Goal: Download file/media

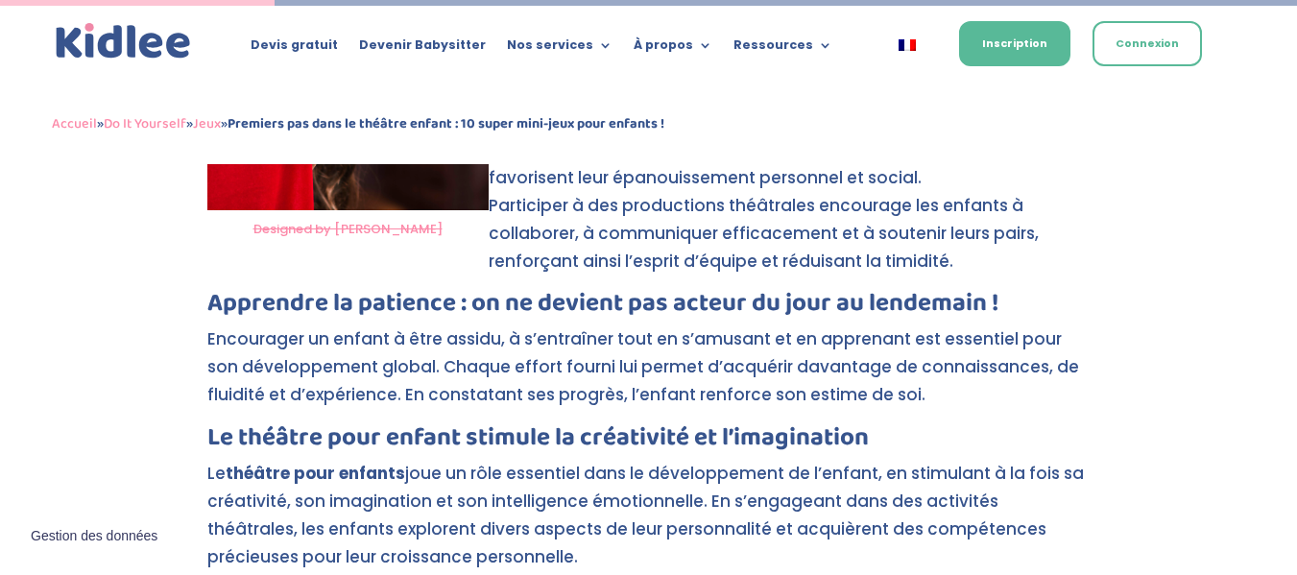
scroll to position [1289, 0]
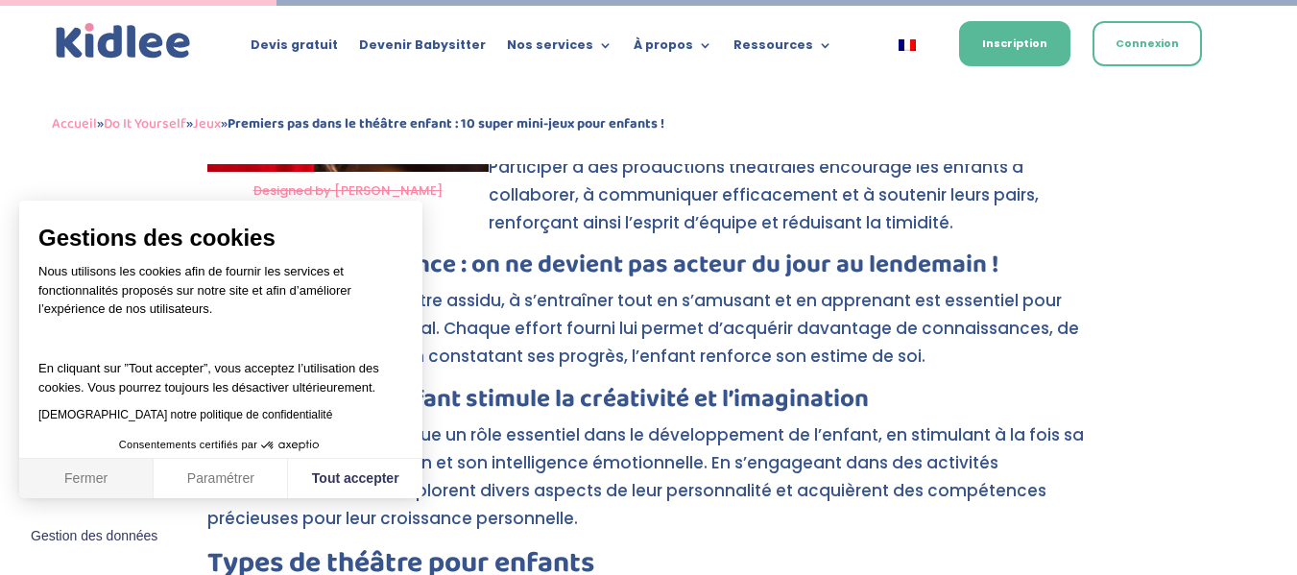
click at [100, 478] on button "Fermer" at bounding box center [86, 479] width 134 height 40
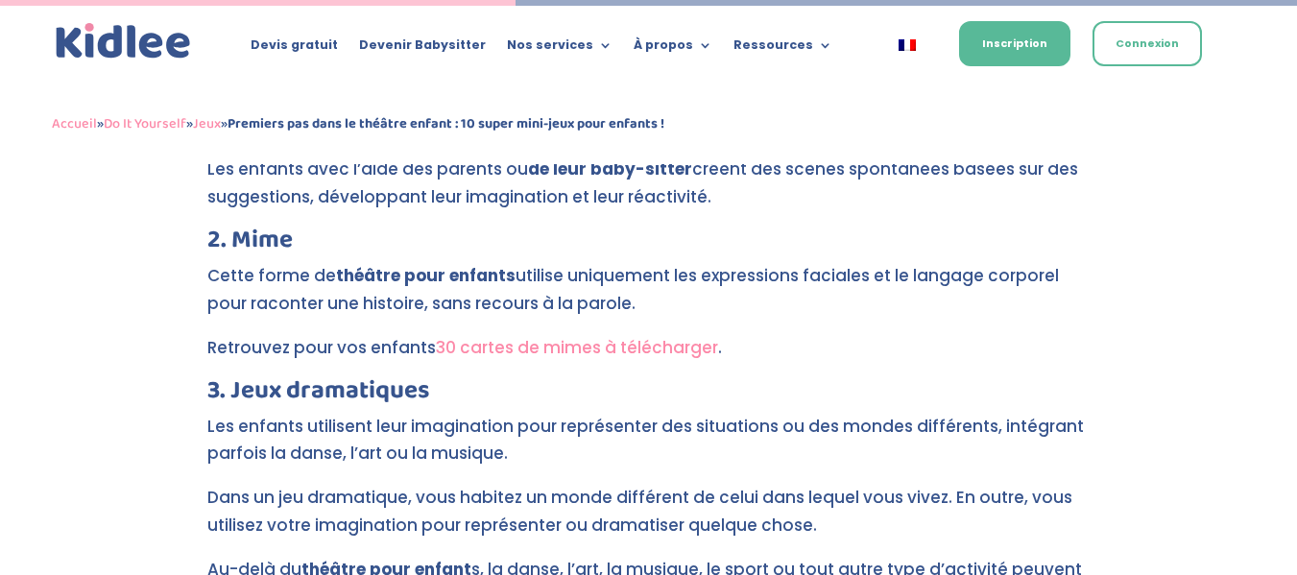
scroll to position [2403, 0]
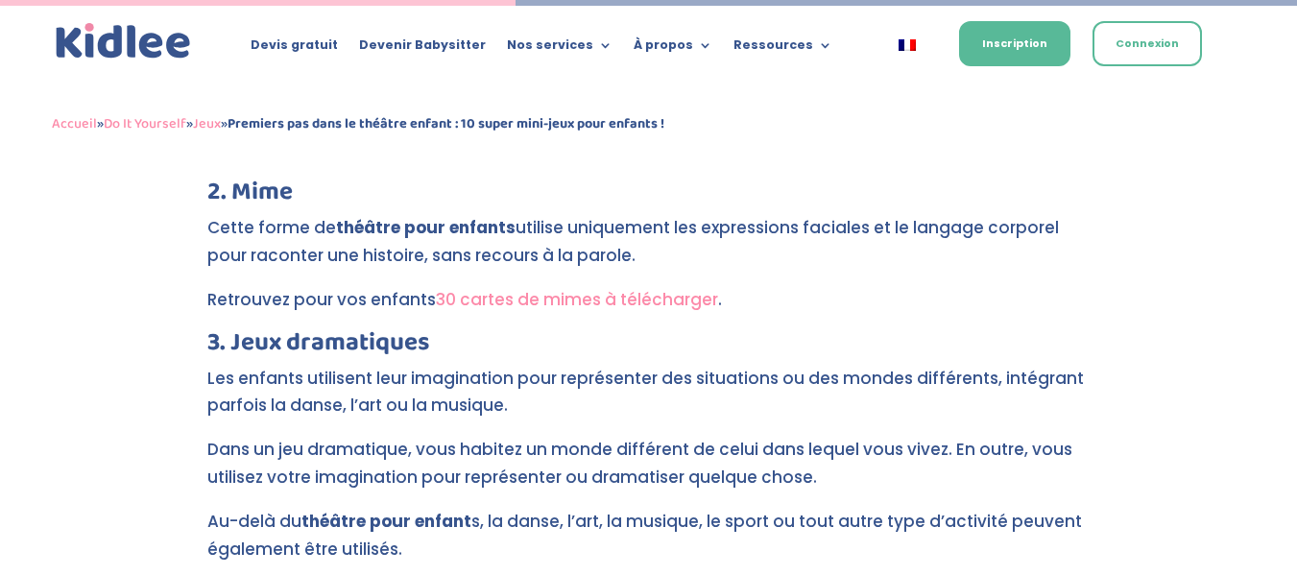
click at [577, 288] on link "30 cartes de mimes à télécharger" at bounding box center [577, 299] width 282 height 23
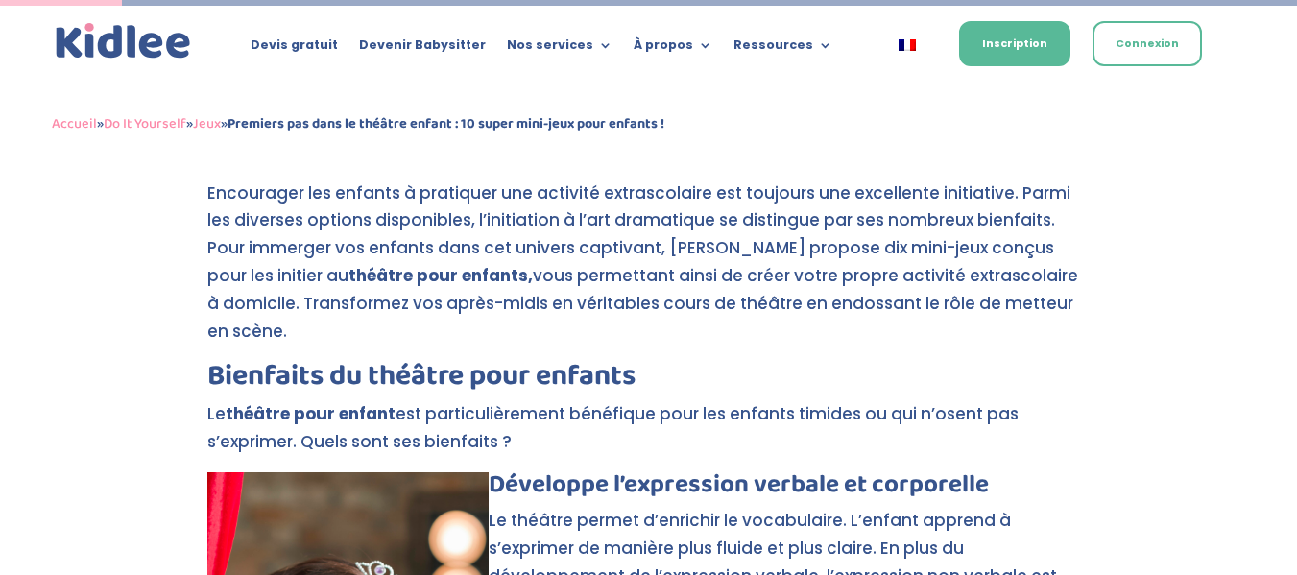
scroll to position [597, 0]
